Goal: Task Accomplishment & Management: Complete application form

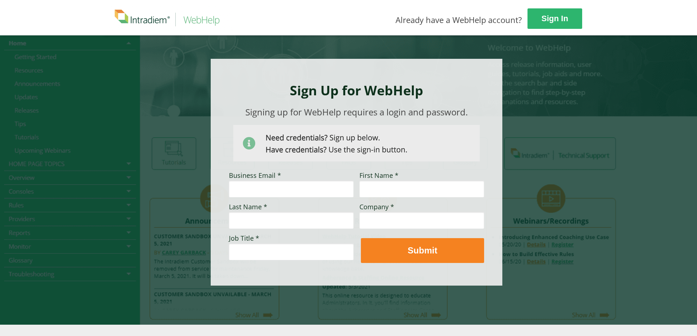
click at [597, 54] on div at bounding box center [348, 179] width 697 height 289
click at [302, 98] on strong "Sign Up for WebHelp" at bounding box center [356, 90] width 133 height 18
click at [574, 98] on div at bounding box center [349, 179] width 492 height 289
click at [512, 75] on div at bounding box center [349, 179] width 492 height 289
click at [459, 24] on span "Already have a WebHelp account?" at bounding box center [459, 19] width 127 height 11
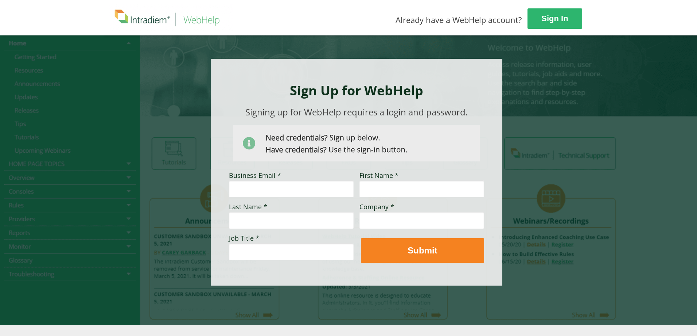
click at [202, 27] on img at bounding box center [171, 17] width 124 height 27
click at [93, 44] on div at bounding box center [348, 179] width 697 height 289
click at [82, 55] on div at bounding box center [348, 179] width 697 height 289
